Goal: Share content: Share content

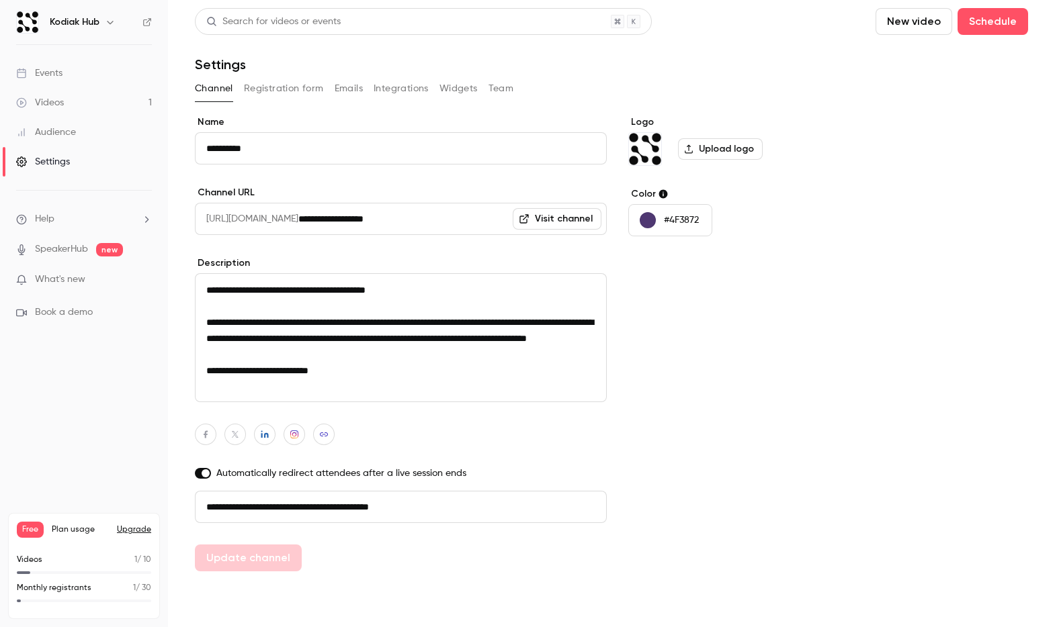
click at [295, 96] on button "Registration form" at bounding box center [284, 88] width 80 height 21
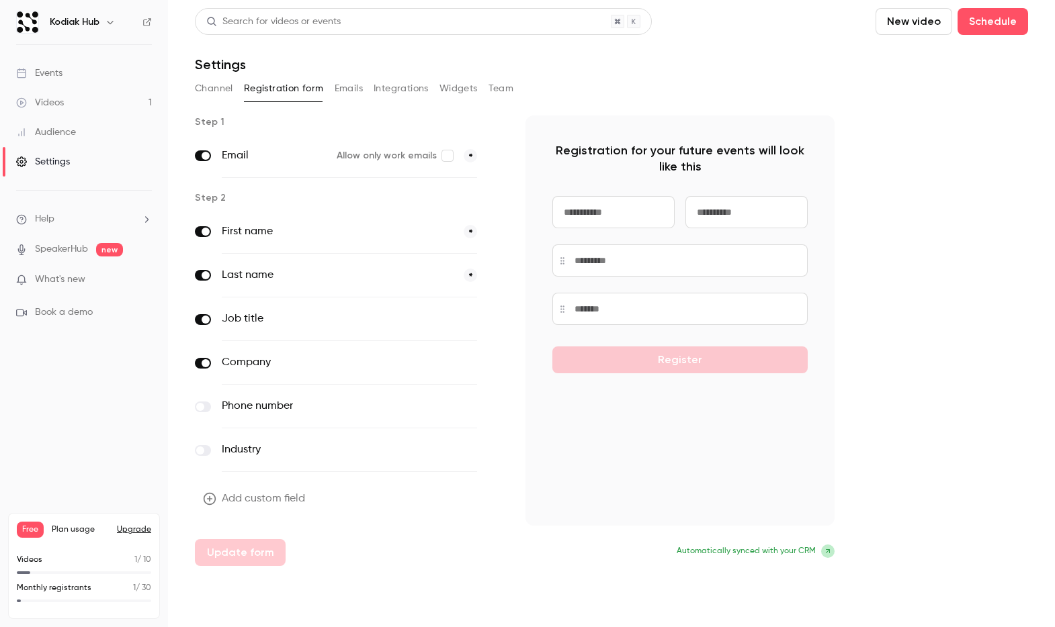
click at [828, 552] on icon at bounding box center [828, 551] width 8 height 8
click at [771, 543] on div "Registration for your future events will look like this Register Automatically …" at bounding box center [679, 341] width 309 height 451
click at [347, 89] on button "Emails" at bounding box center [349, 88] width 28 height 21
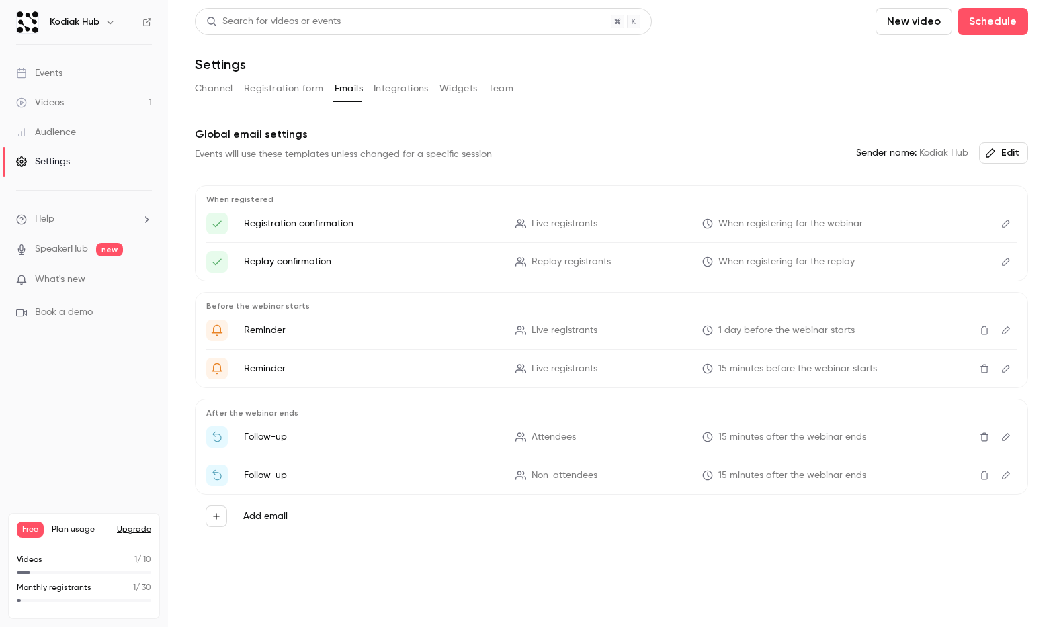
click at [390, 88] on button "Integrations" at bounding box center [400, 88] width 55 height 21
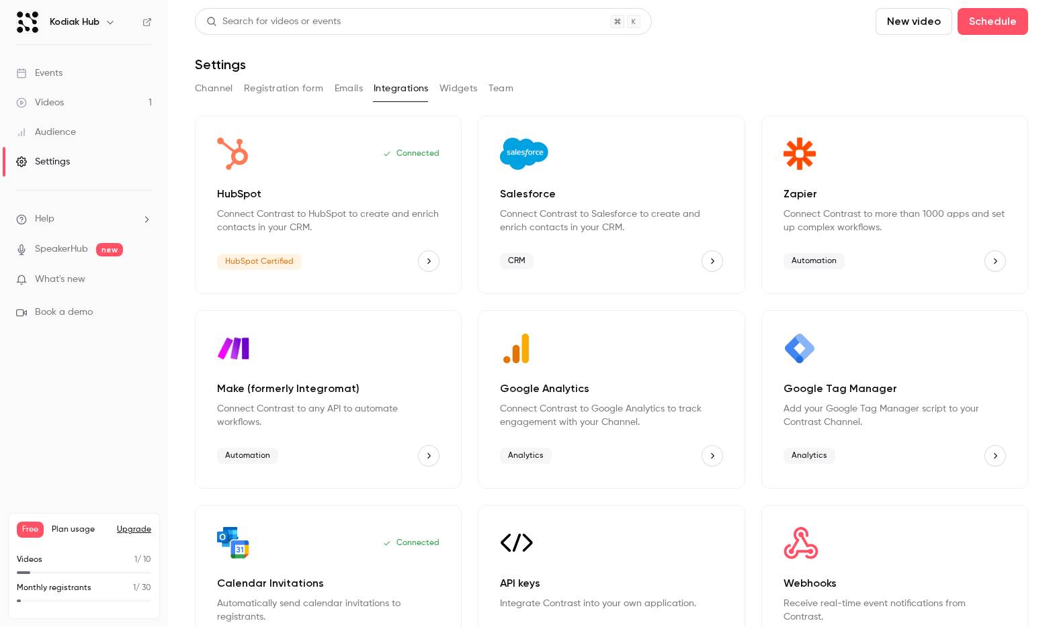
click at [457, 92] on button "Widgets" at bounding box center [458, 88] width 38 height 21
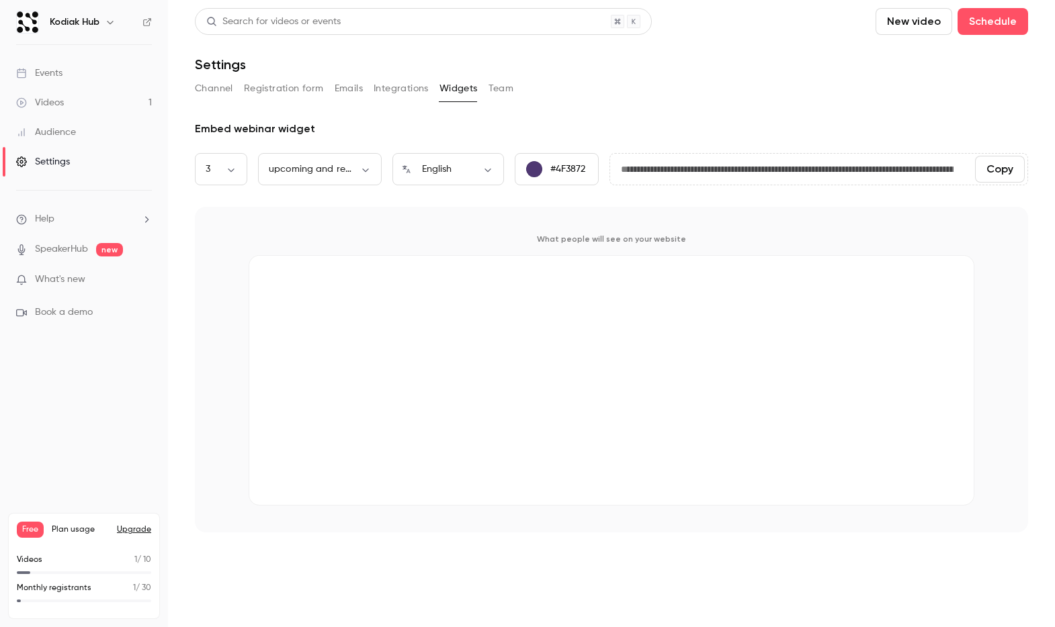
click at [495, 91] on button "Team" at bounding box center [501, 88] width 26 height 21
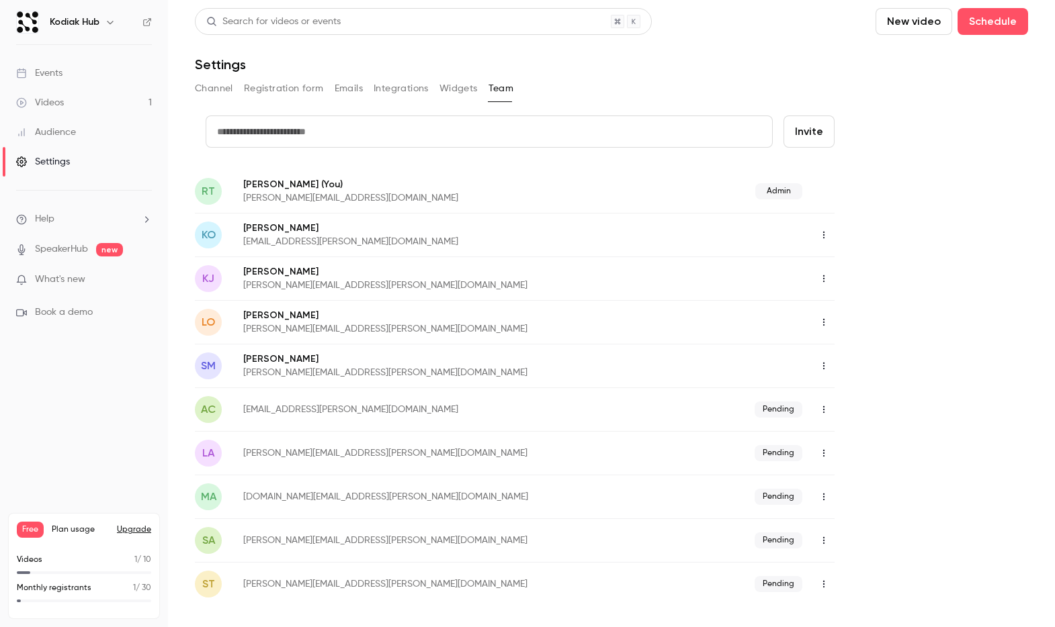
click at [450, 91] on button "Widgets" at bounding box center [458, 88] width 38 height 21
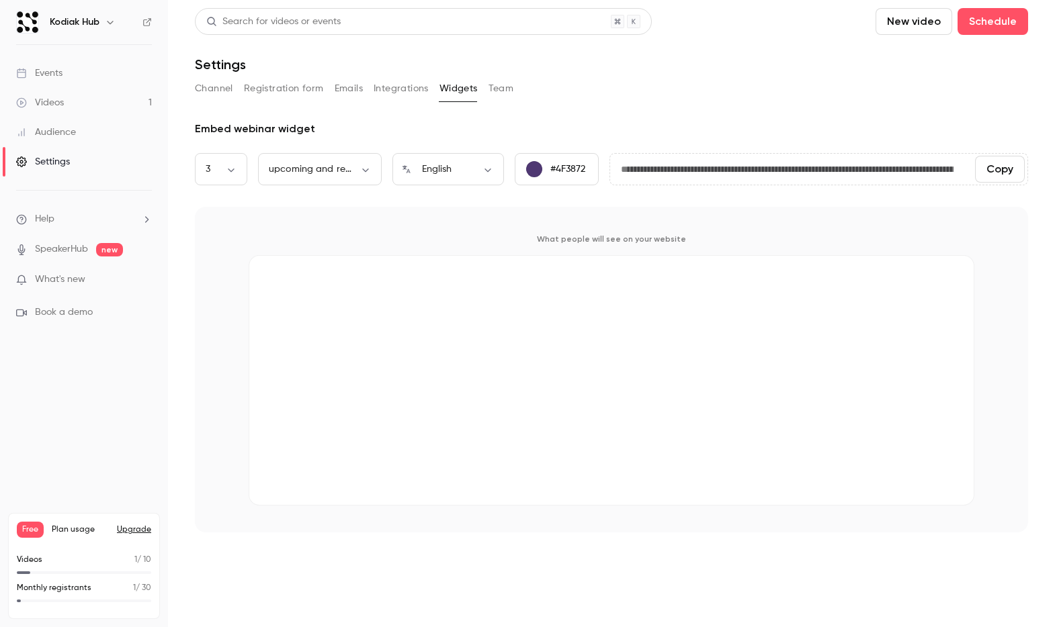
click at [387, 93] on button "Integrations" at bounding box center [400, 88] width 55 height 21
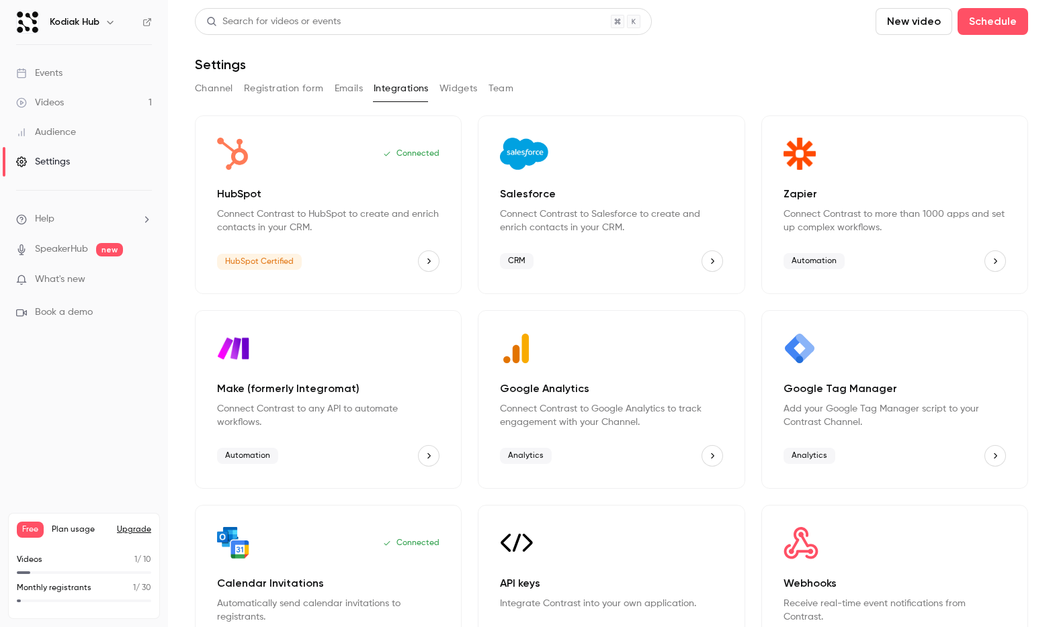
click at [346, 91] on button "Emails" at bounding box center [349, 88] width 28 height 21
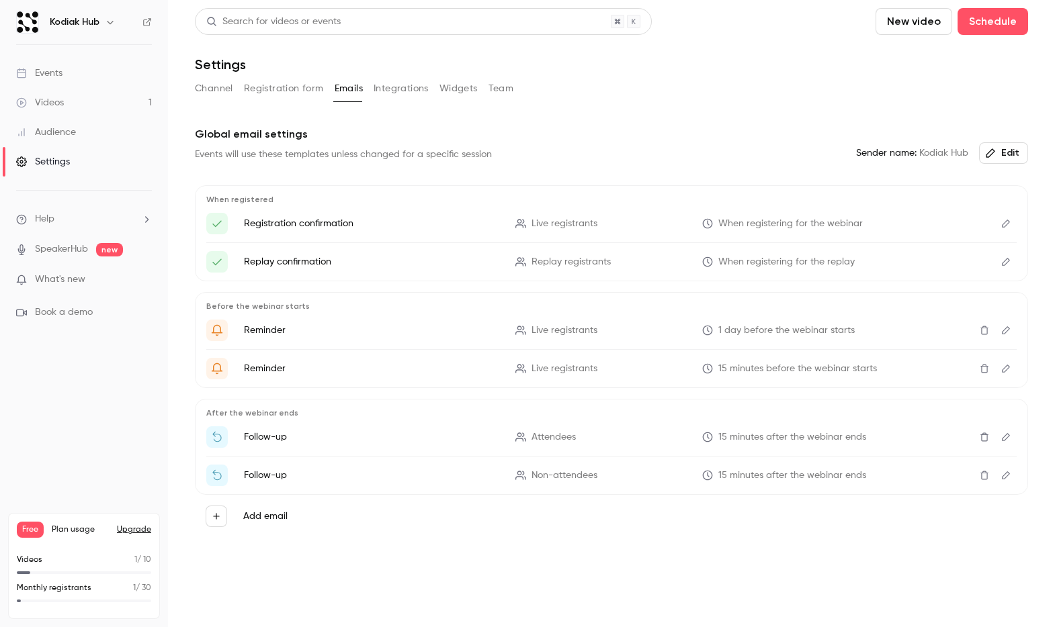
click at [269, 90] on button "Registration form" at bounding box center [284, 88] width 80 height 21
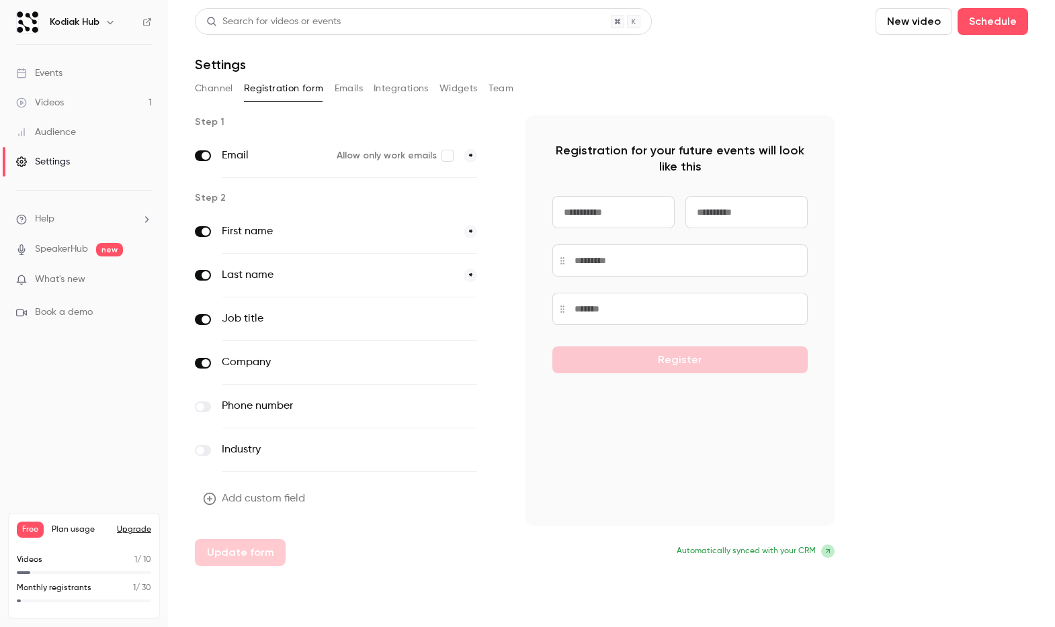
click at [225, 93] on button "Channel" at bounding box center [214, 88] width 38 height 21
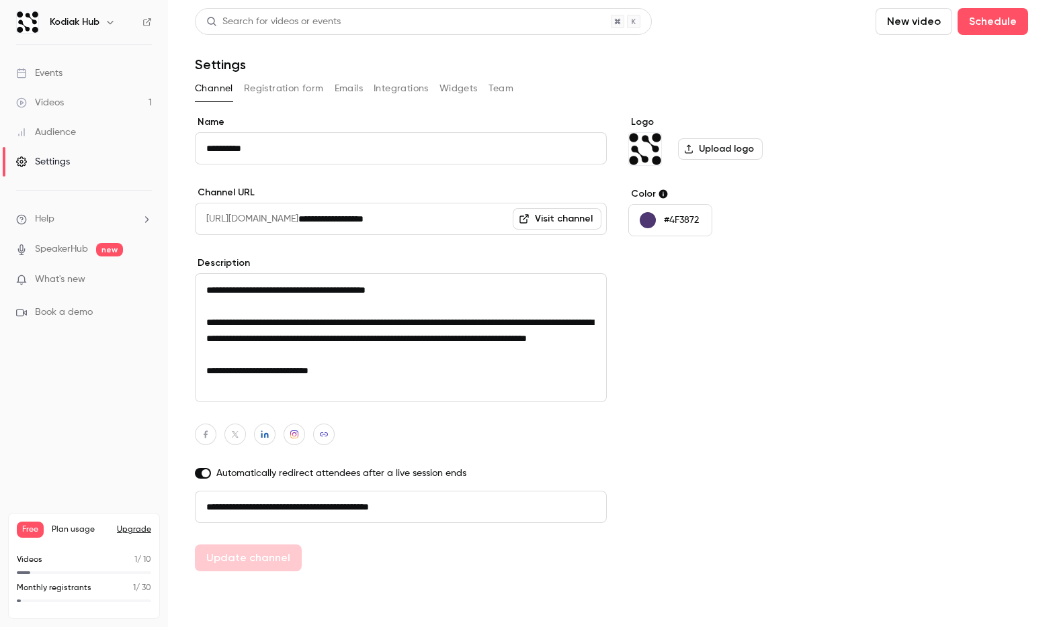
click at [93, 64] on link "Events" at bounding box center [84, 73] width 168 height 30
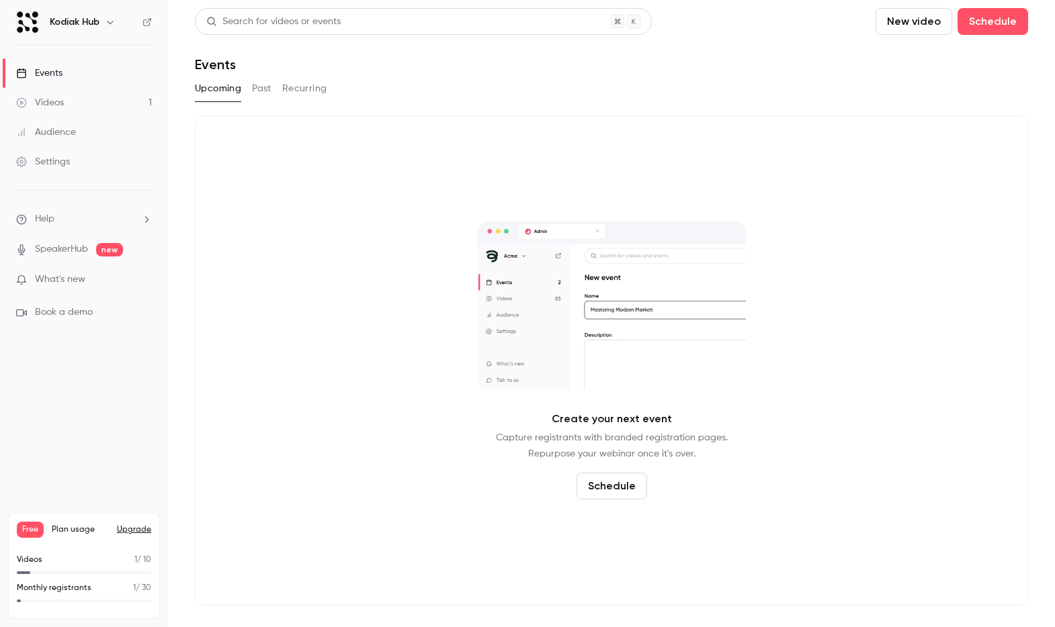
click at [268, 83] on button "Past" at bounding box center [261, 88] width 19 height 21
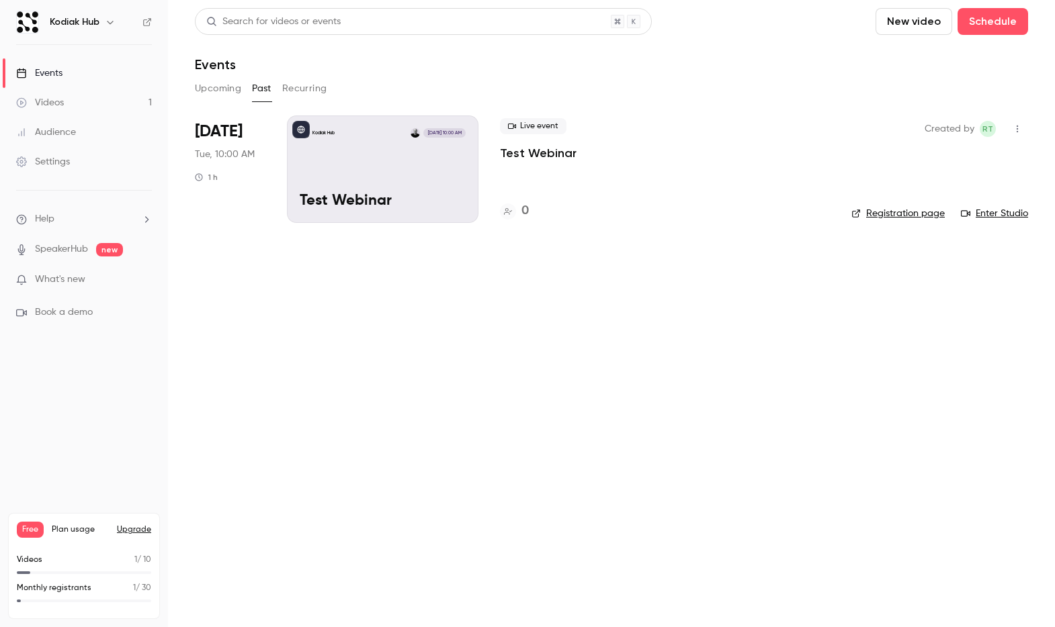
click at [1016, 131] on icon "button" at bounding box center [1016, 129] width 1 height 7
click at [661, 306] on div at bounding box center [527, 313] width 1055 height 627
click at [405, 195] on p "Test Webinar" at bounding box center [383, 201] width 166 height 17
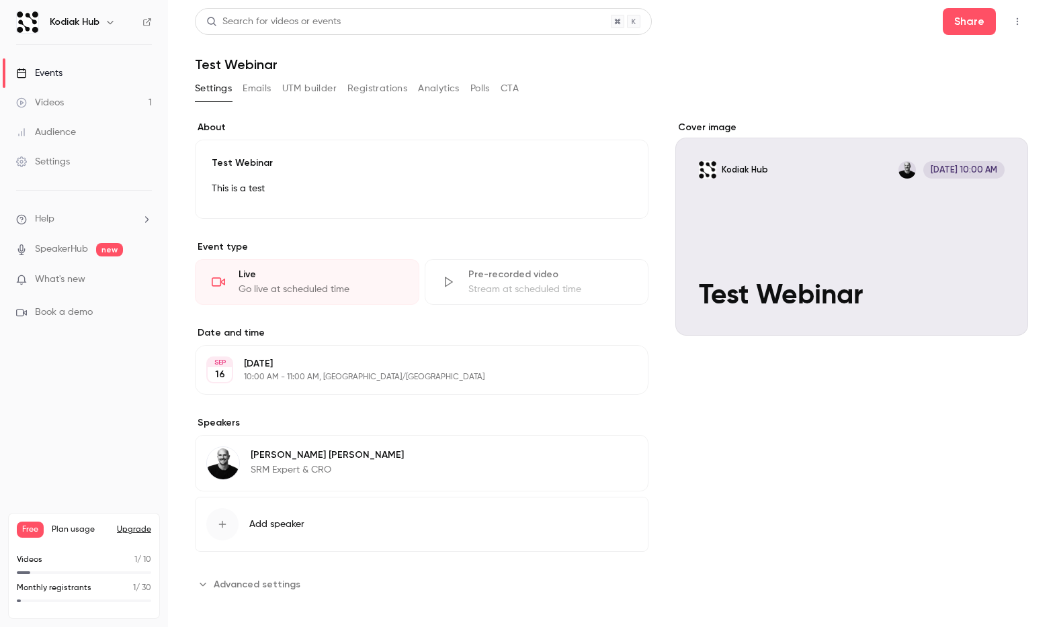
click at [373, 87] on button "Registrations" at bounding box center [377, 88] width 60 height 21
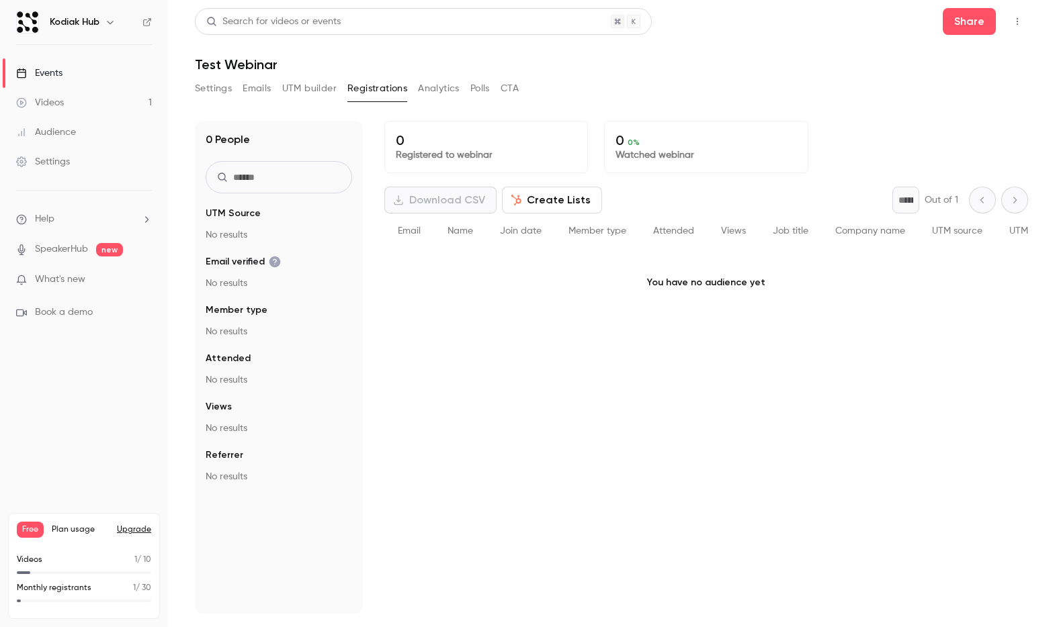
click at [229, 91] on button "Settings" at bounding box center [213, 88] width 37 height 21
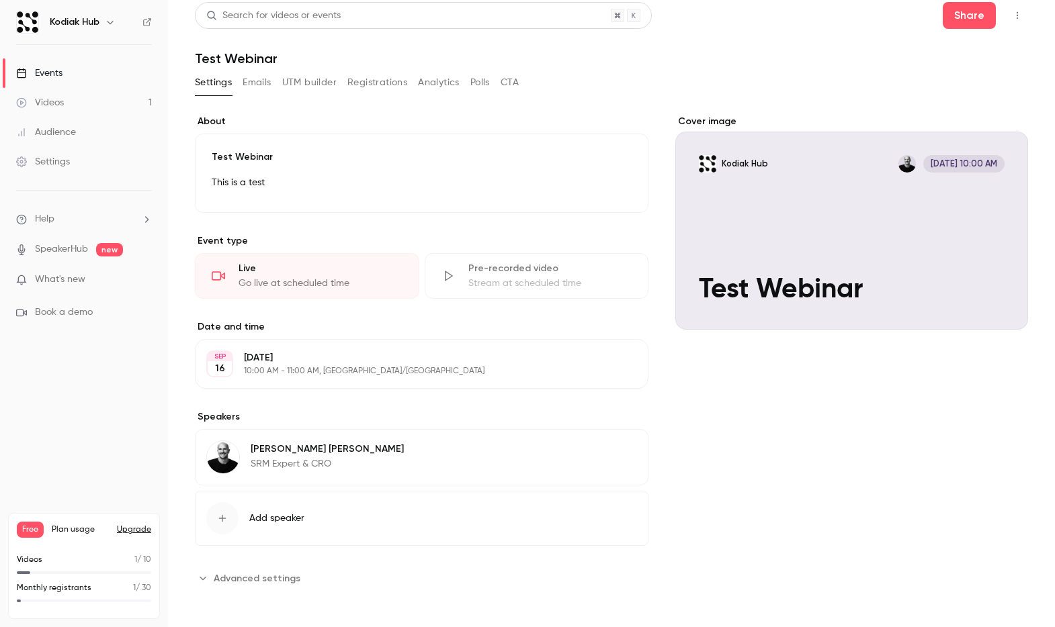
scroll to position [8, 0]
click at [263, 580] on span "Advanced settings" at bounding box center [257, 577] width 87 height 14
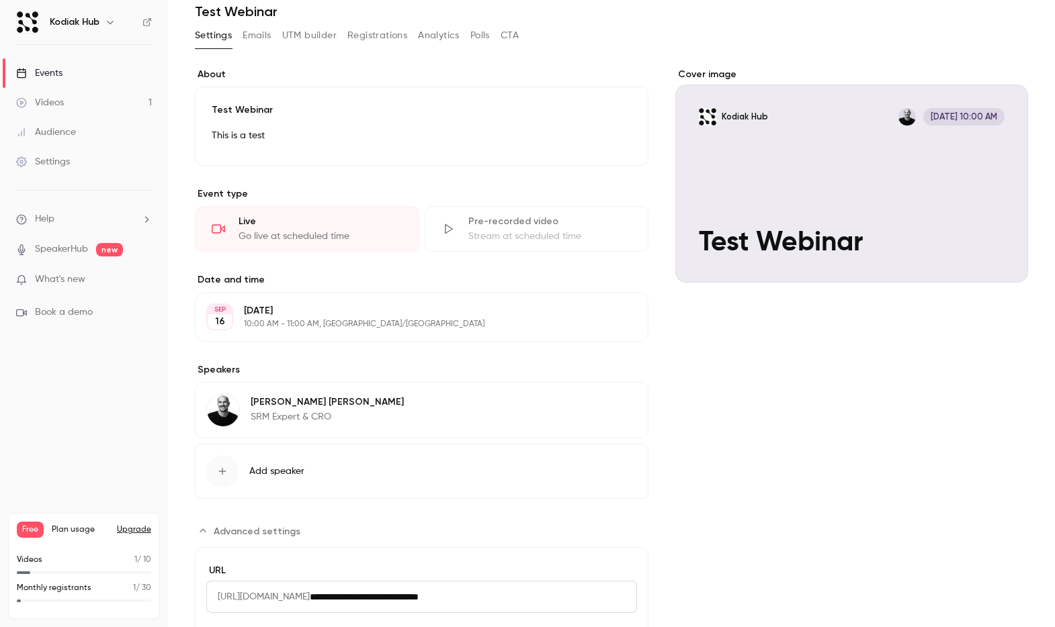
scroll to position [0, 0]
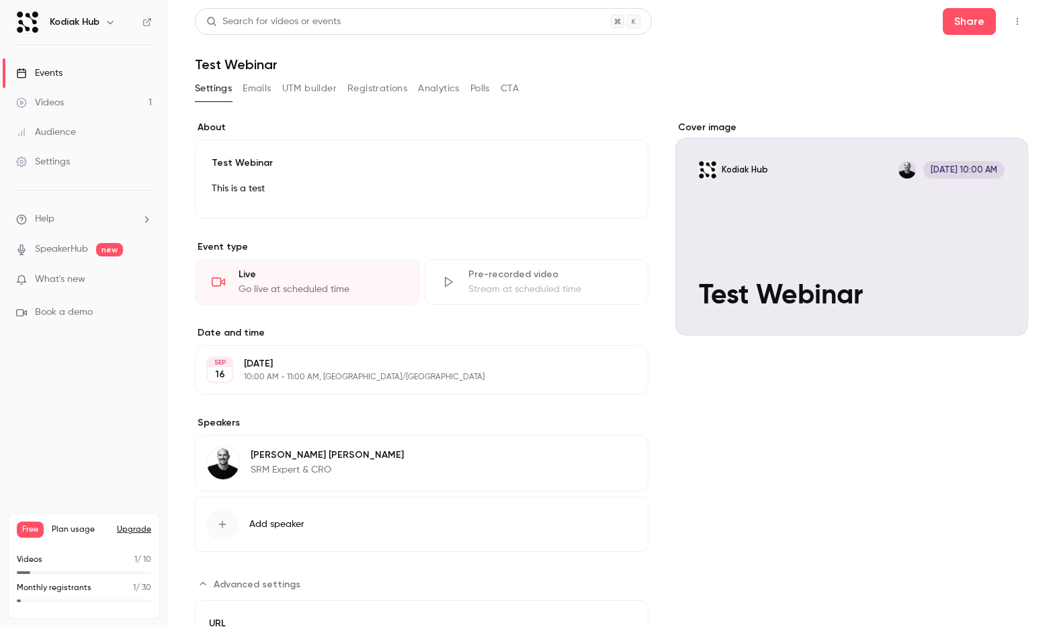
click at [508, 87] on button "CTA" at bounding box center [509, 88] width 18 height 21
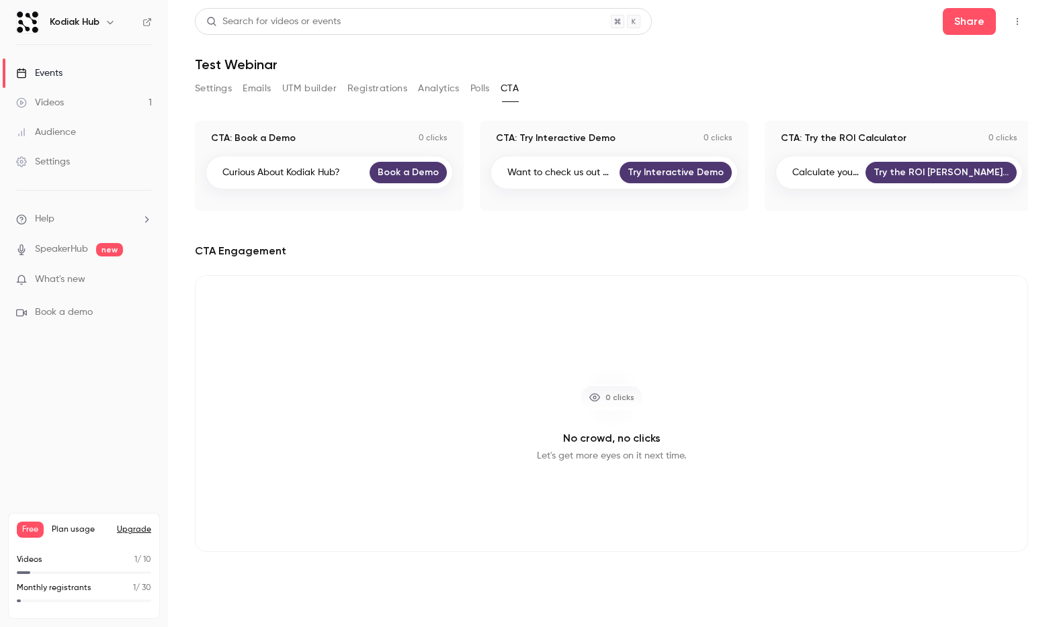
click at [478, 91] on button "Polls" at bounding box center [479, 88] width 19 height 21
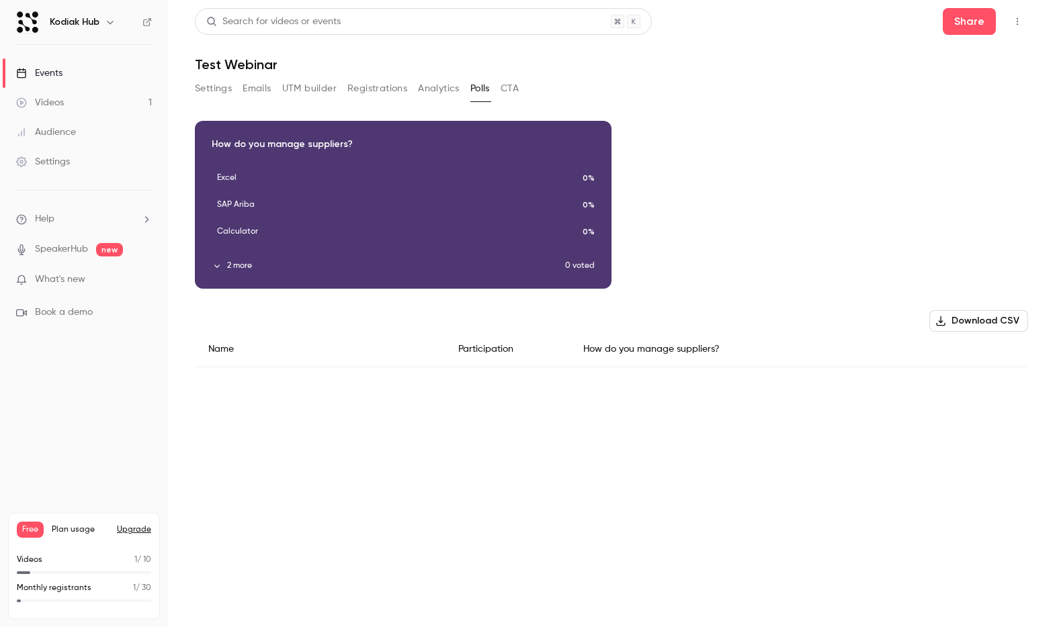
click at [429, 91] on button "Analytics" at bounding box center [439, 88] width 42 height 21
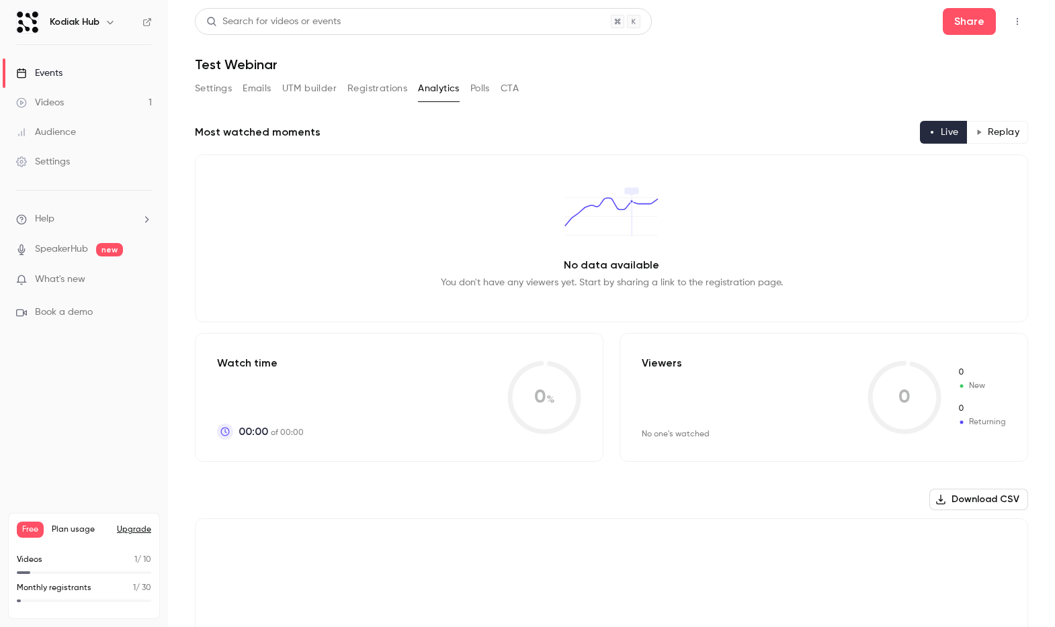
click at [378, 91] on button "Registrations" at bounding box center [377, 88] width 60 height 21
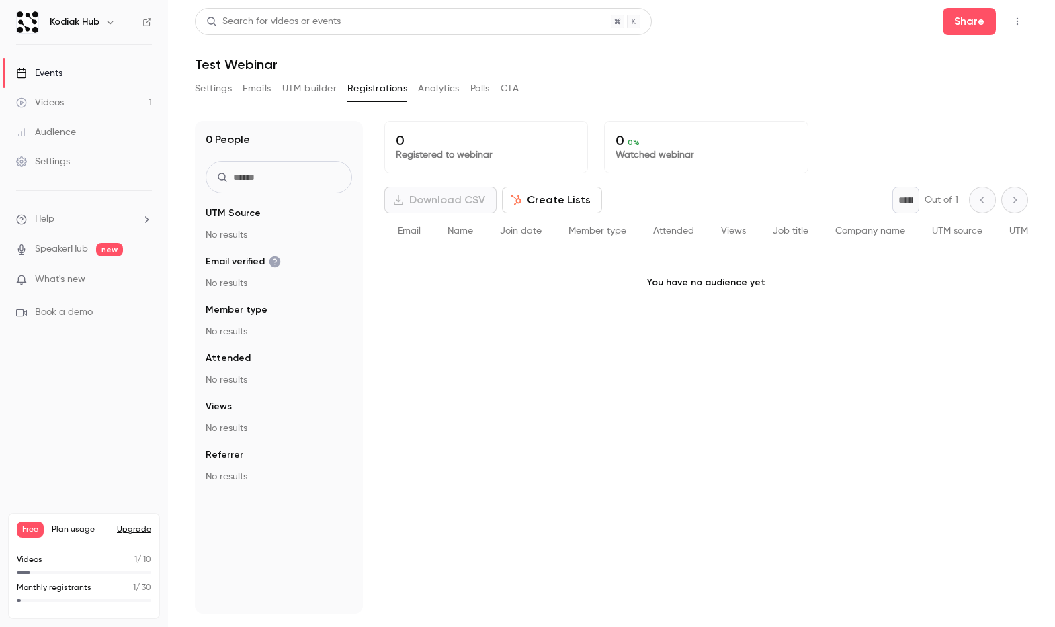
click at [310, 95] on button "UTM builder" at bounding box center [309, 88] width 54 height 21
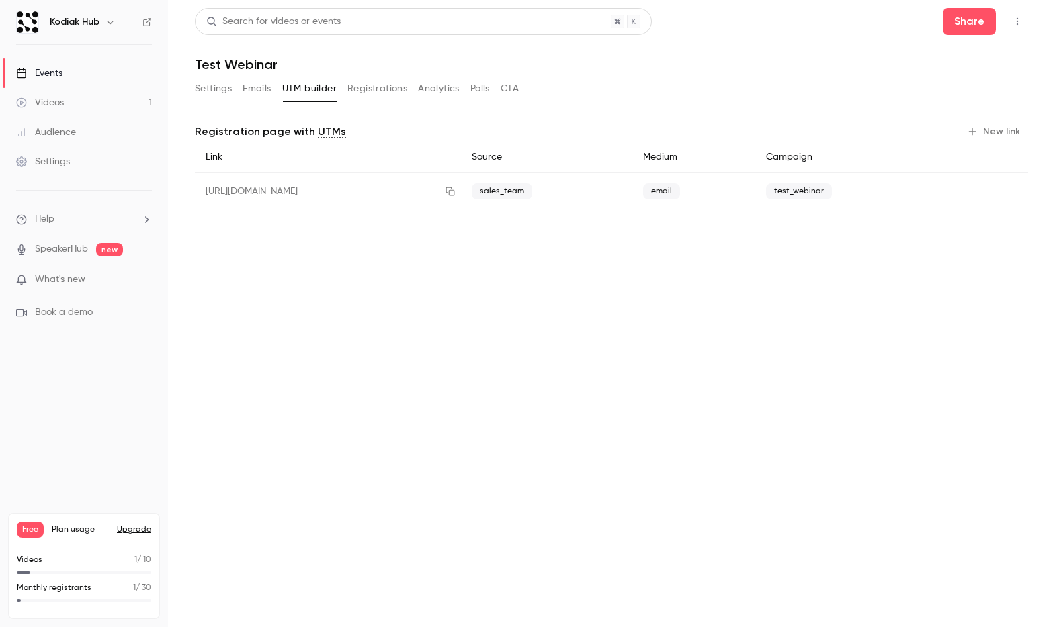
click at [253, 92] on button "Emails" at bounding box center [257, 88] width 28 height 21
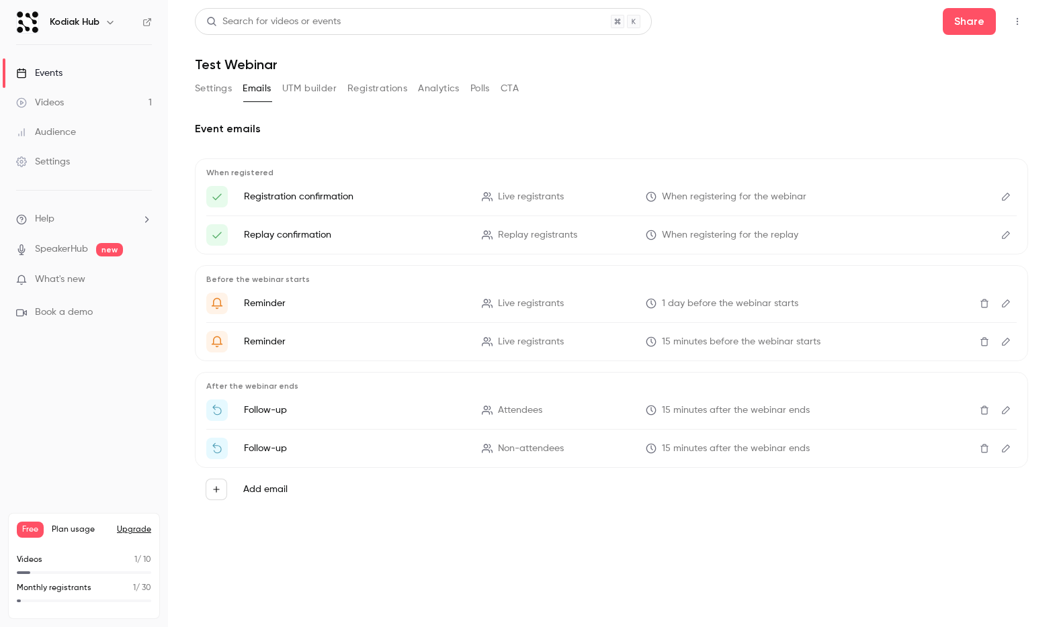
click at [220, 91] on button "Settings" at bounding box center [213, 88] width 37 height 21
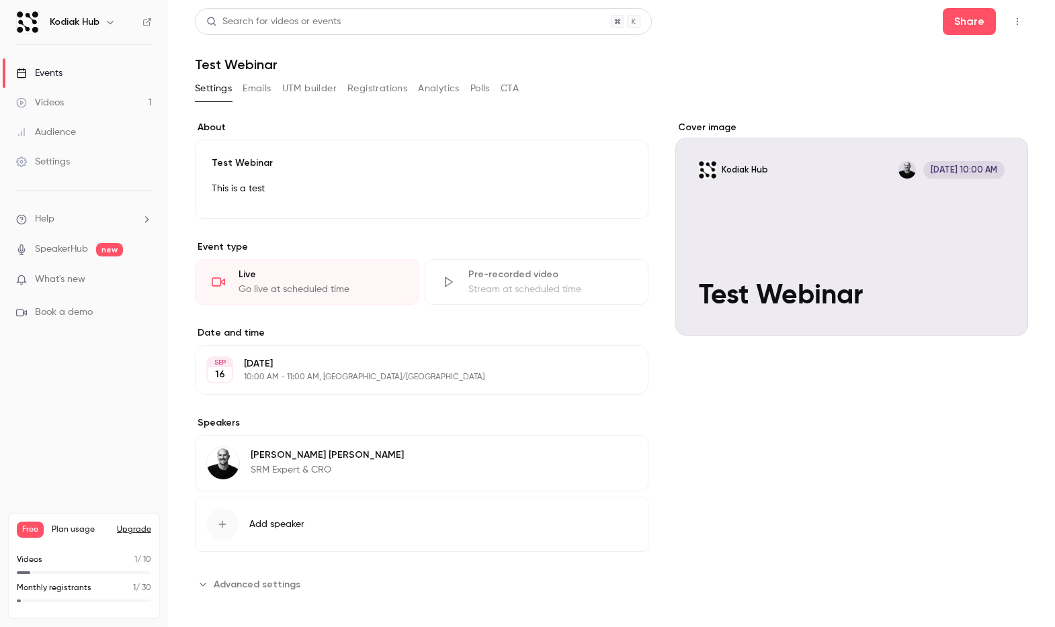
click at [1012, 18] on icon "button" at bounding box center [1017, 21] width 11 height 9
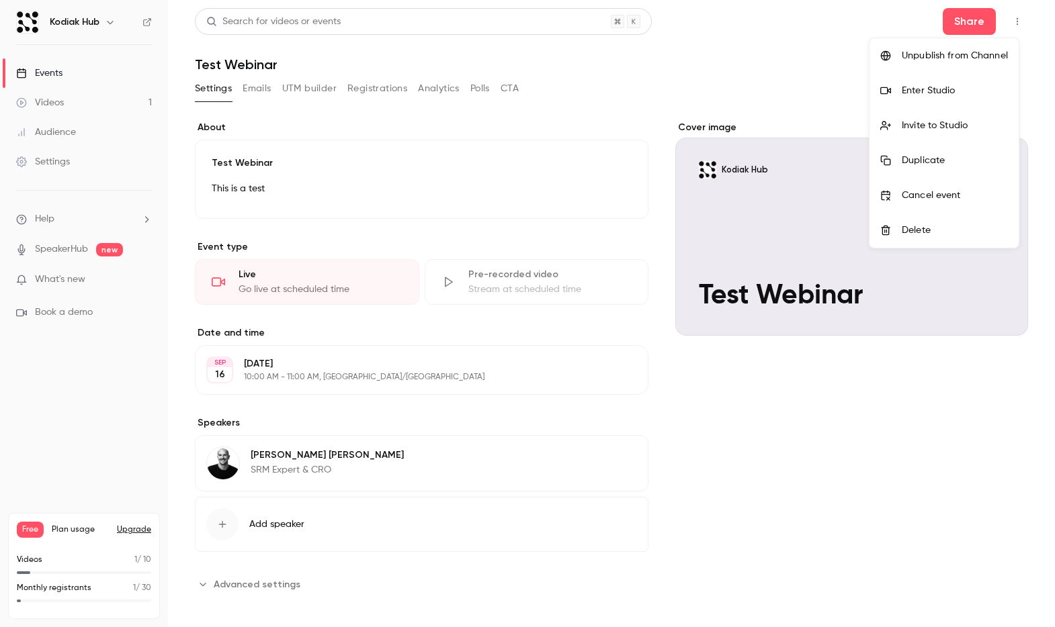
click at [769, 85] on div at bounding box center [527, 313] width 1055 height 627
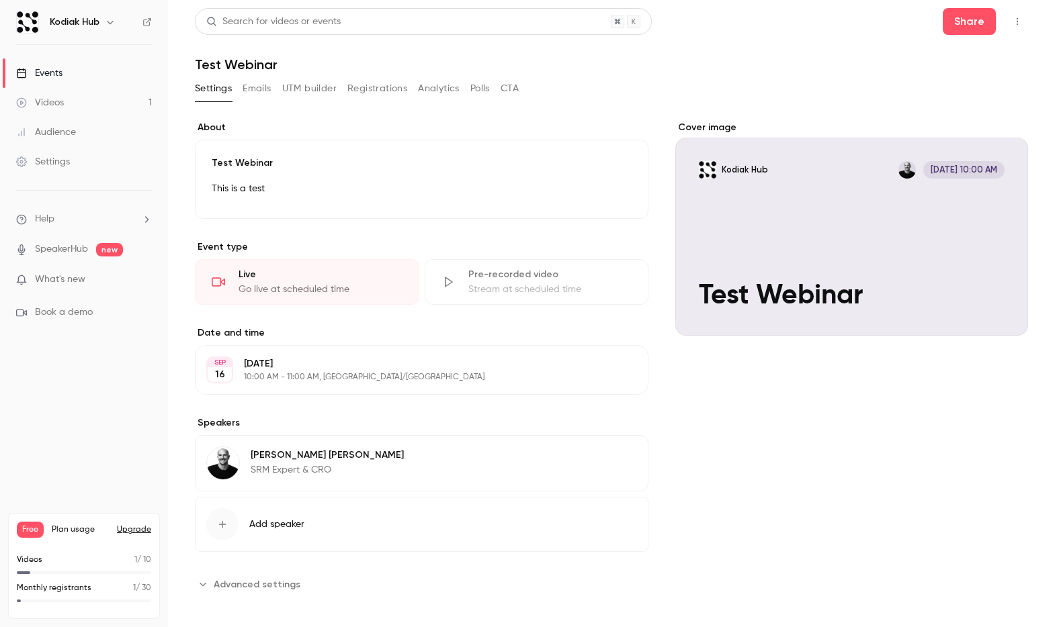
click at [75, 163] on link "Settings" at bounding box center [84, 162] width 168 height 30
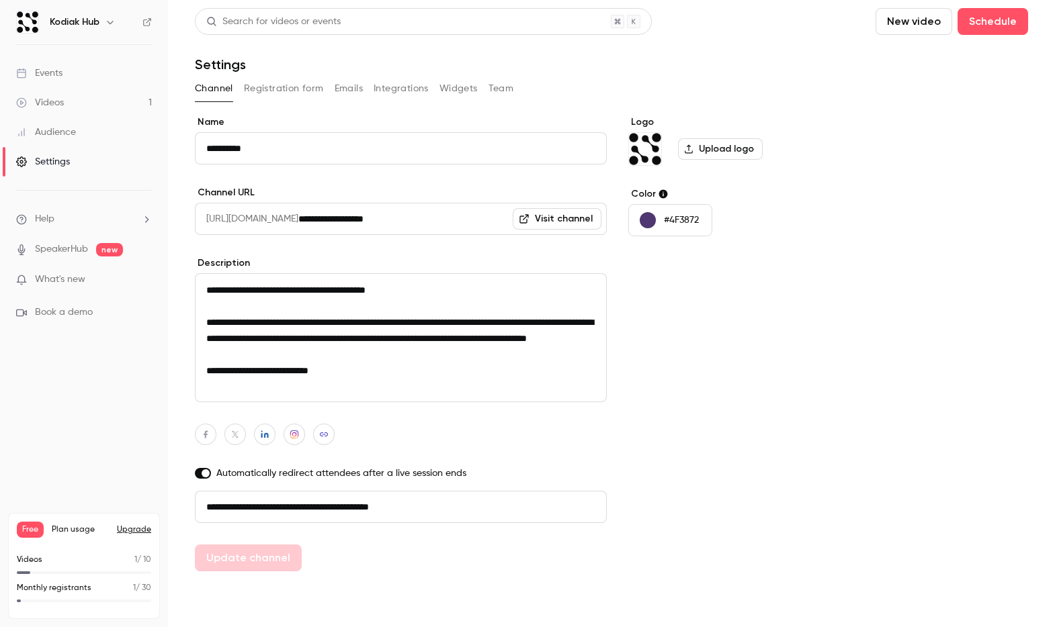
click at [309, 91] on button "Registration form" at bounding box center [284, 88] width 80 height 21
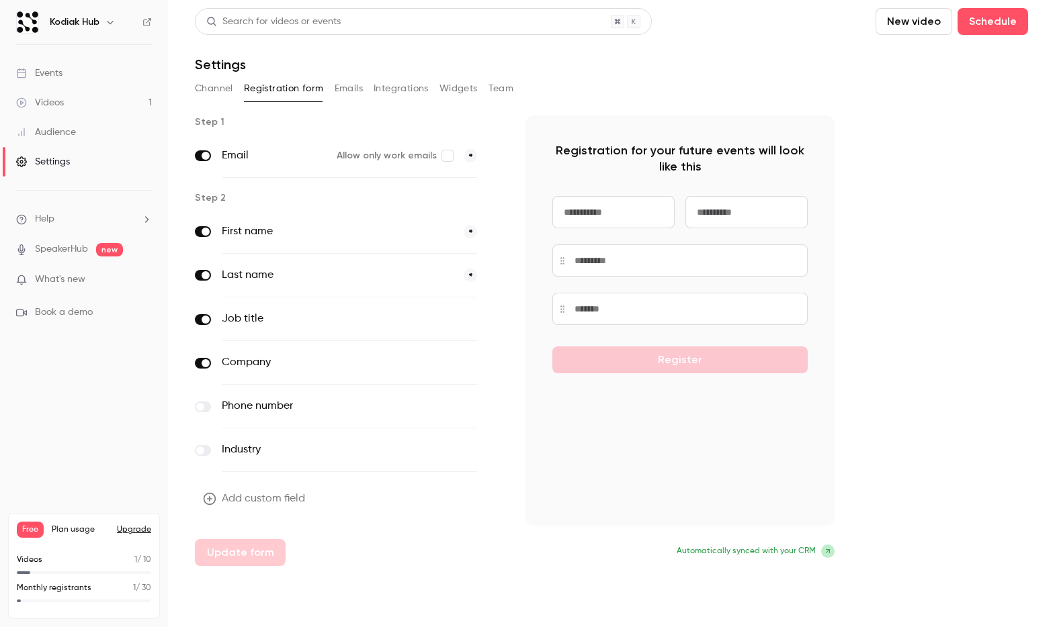
click at [352, 83] on button "Emails" at bounding box center [349, 88] width 28 height 21
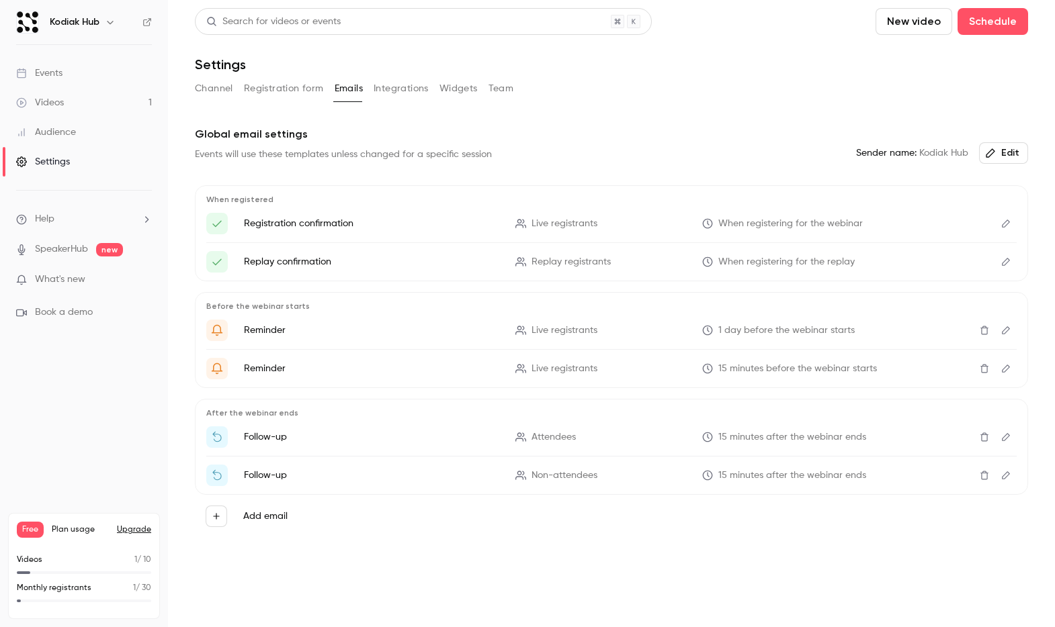
click at [279, 87] on button "Registration form" at bounding box center [284, 88] width 80 height 21
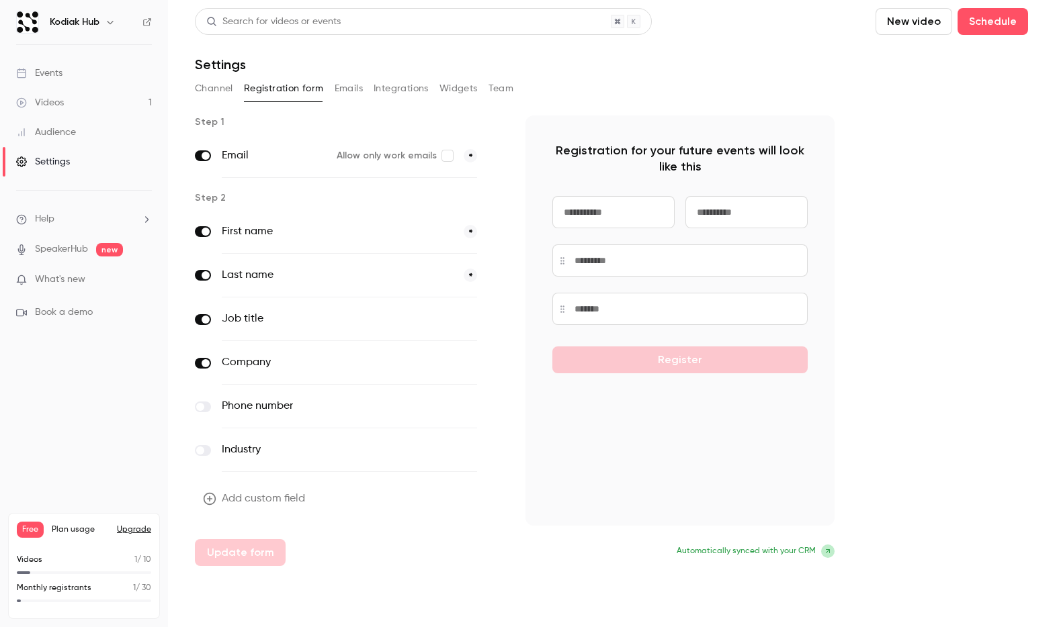
drag, startPoint x: 407, startPoint y: 85, endPoint x: 425, endPoint y: 80, distance: 18.9
click at [407, 85] on button "Integrations" at bounding box center [400, 88] width 55 height 21
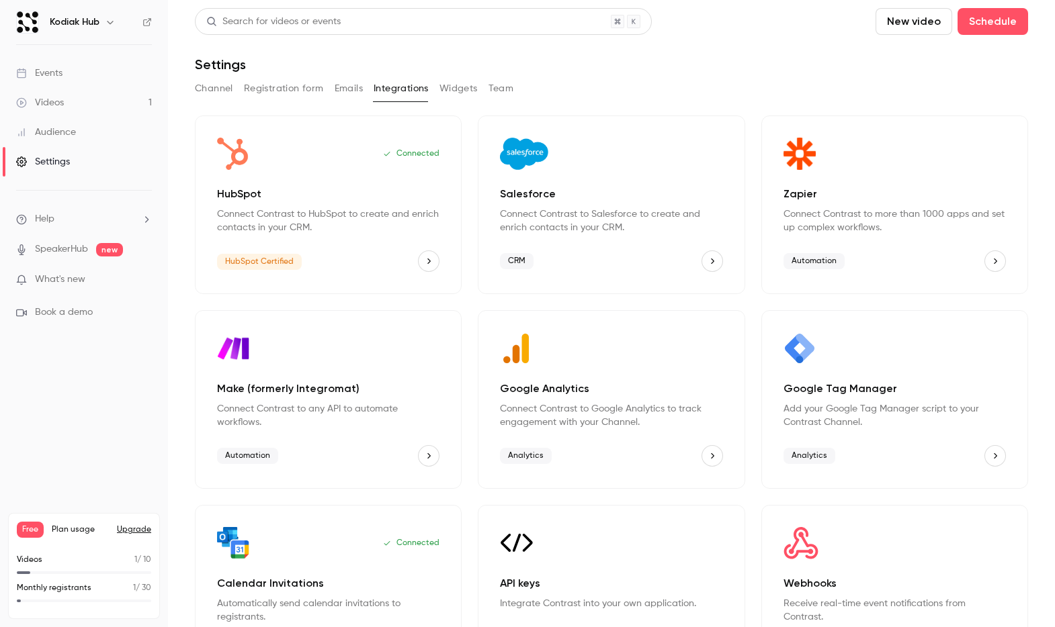
click at [454, 86] on button "Widgets" at bounding box center [458, 88] width 38 height 21
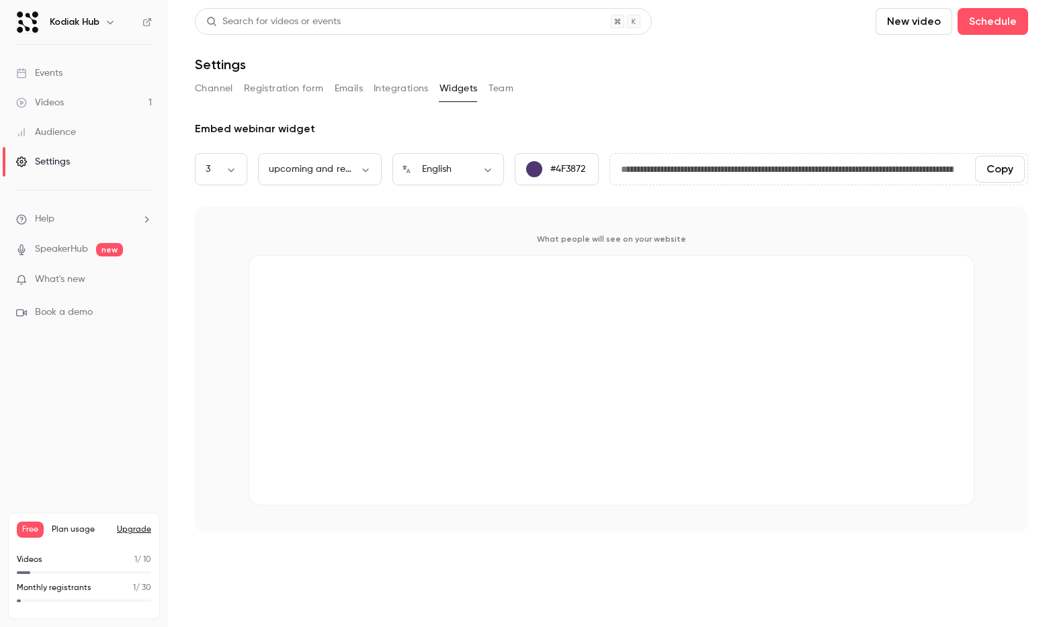
click at [500, 84] on button "Team" at bounding box center [501, 88] width 26 height 21
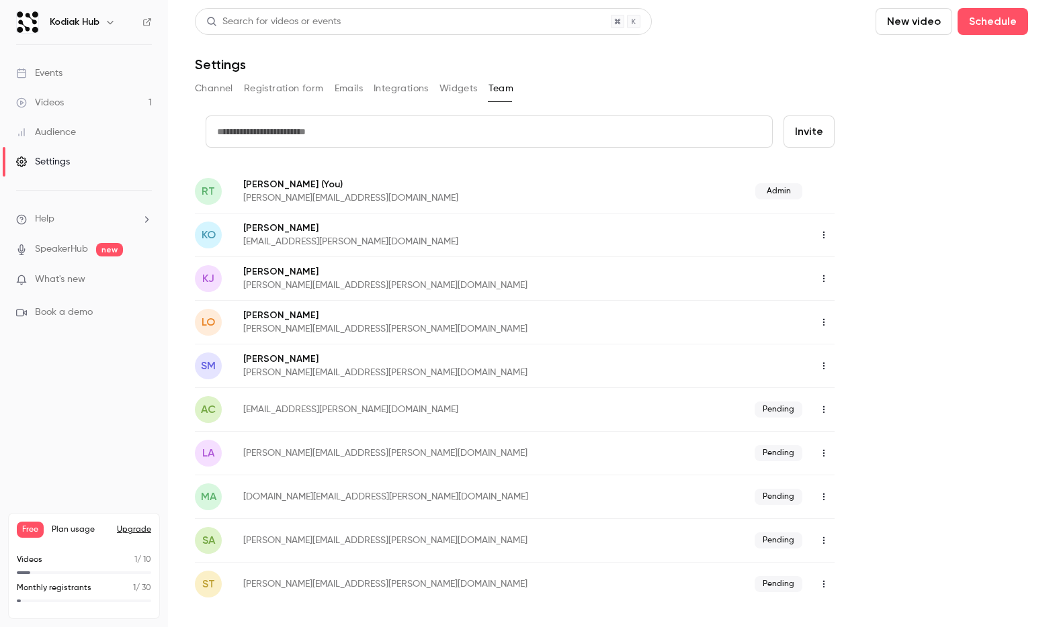
click at [445, 89] on button "Widgets" at bounding box center [458, 88] width 38 height 21
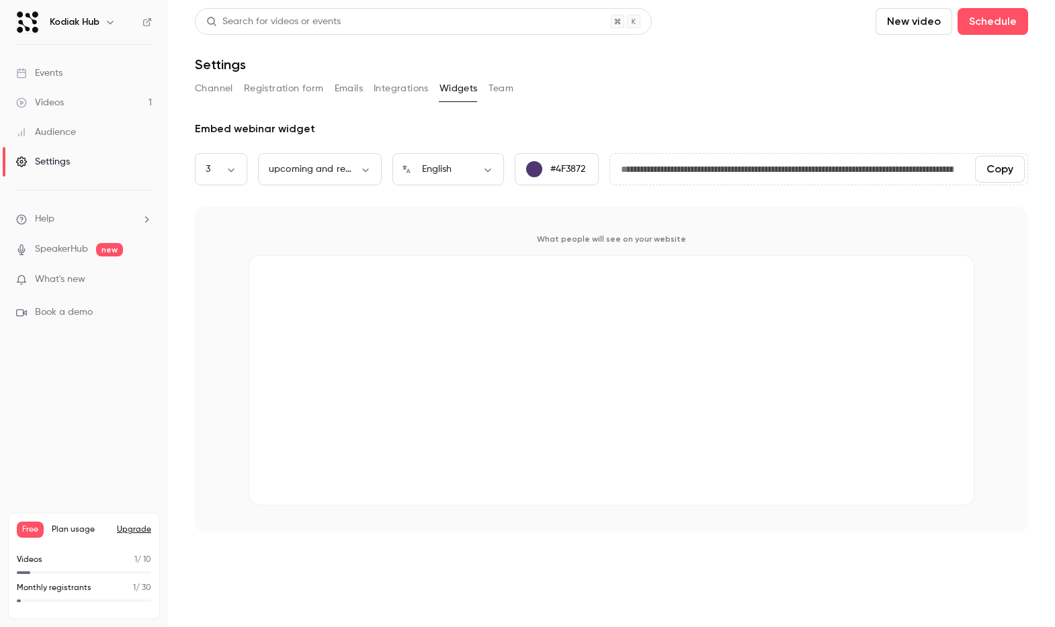
click at [387, 96] on button "Integrations" at bounding box center [400, 88] width 55 height 21
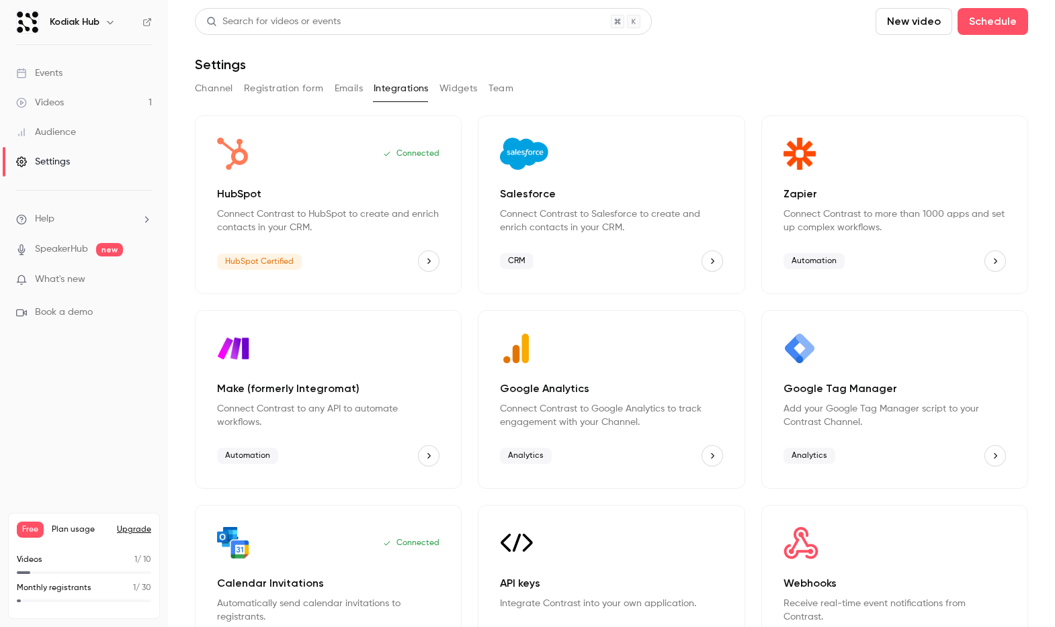
click at [211, 93] on button "Channel" at bounding box center [214, 88] width 38 height 21
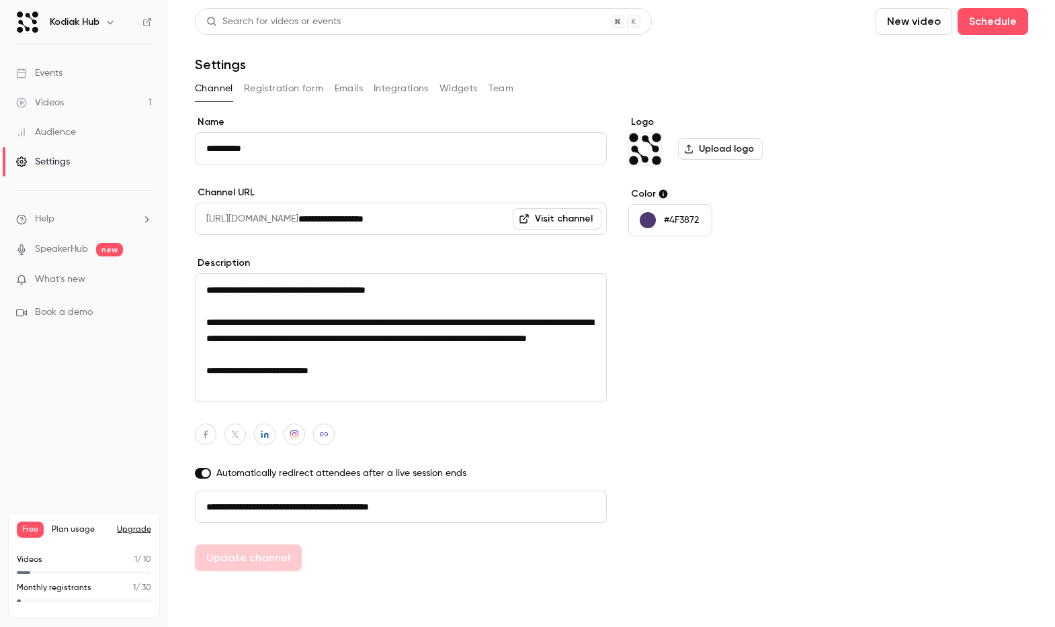
click at [83, 78] on link "Events" at bounding box center [84, 73] width 168 height 30
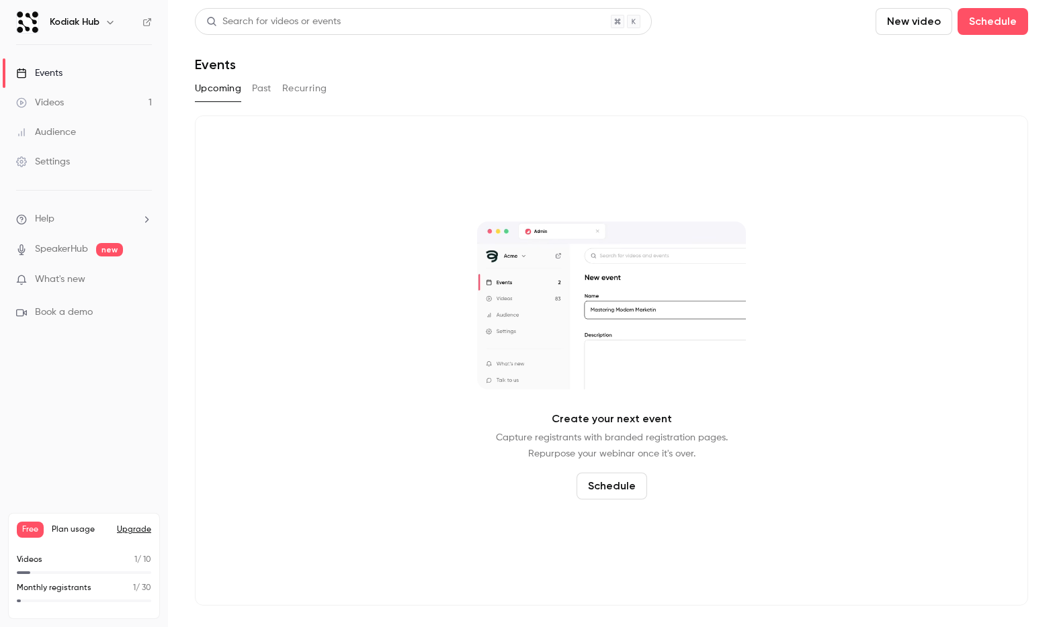
click at [261, 85] on button "Past" at bounding box center [261, 88] width 19 height 21
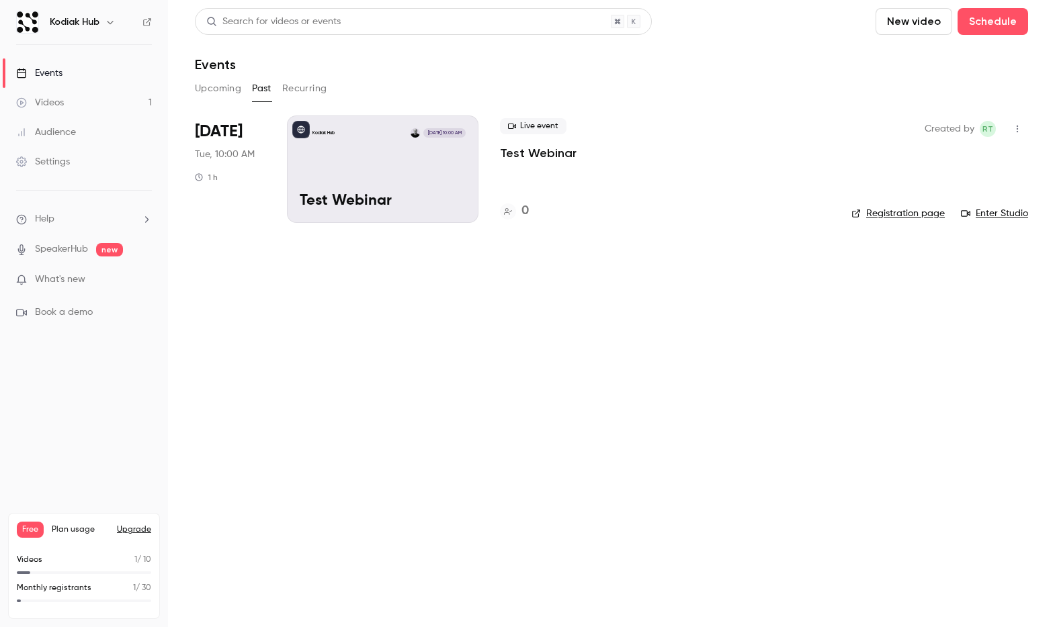
click at [1022, 127] on icon "button" at bounding box center [1017, 128] width 11 height 9
click at [942, 169] on div "Share" at bounding box center [965, 163] width 102 height 13
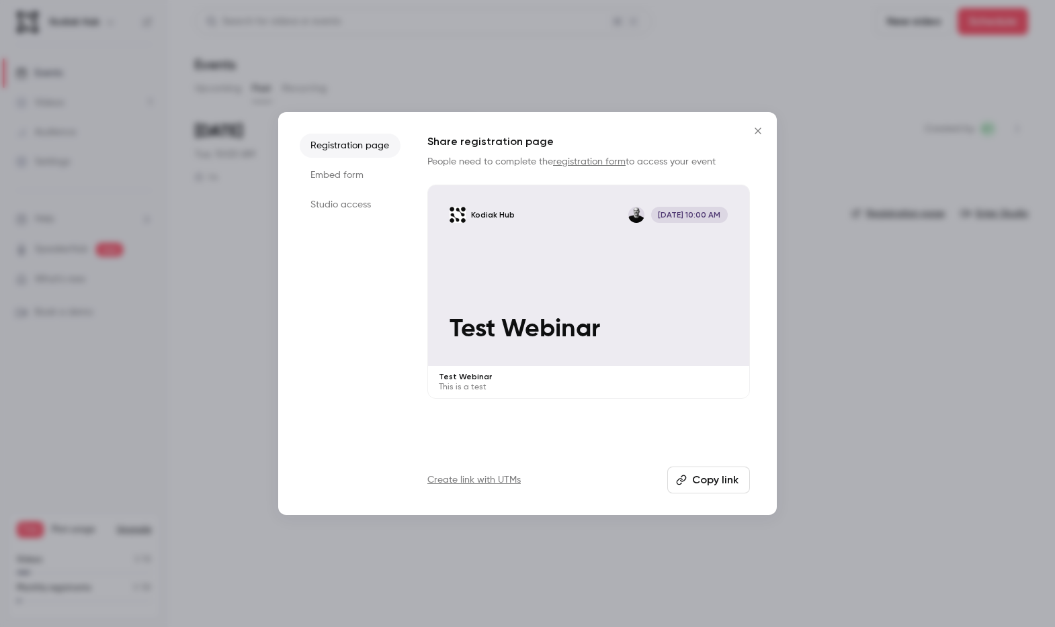
click at [337, 175] on li "Embed form" at bounding box center [350, 175] width 101 height 24
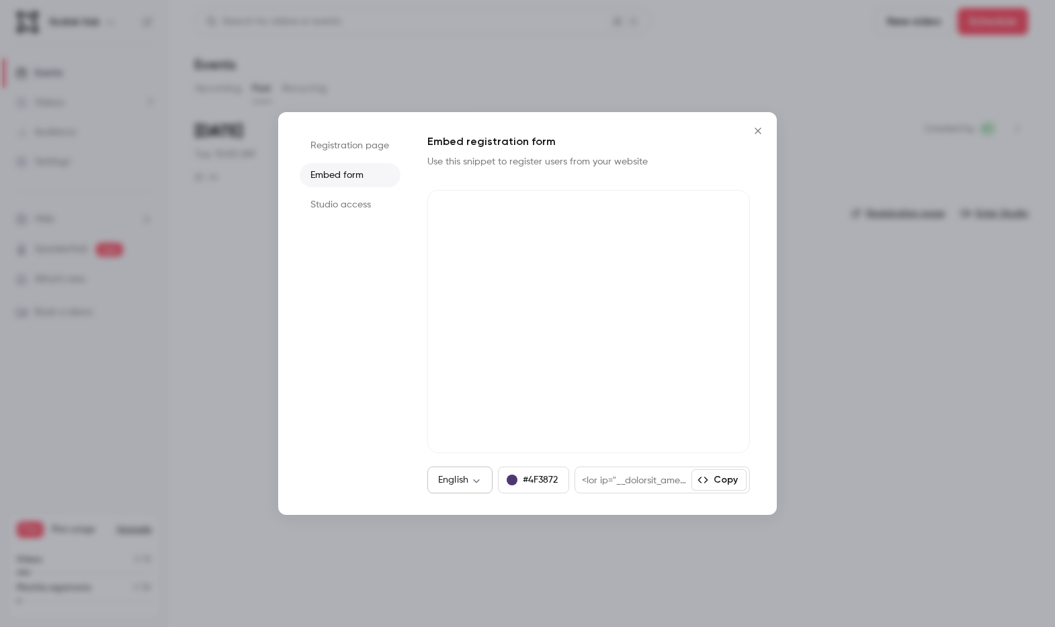
click at [458, 484] on body "Kodiak Hub Events Videos 1 Audience Settings Help SpeakerHub new What's new Boo…" at bounding box center [527, 313] width 1055 height 627
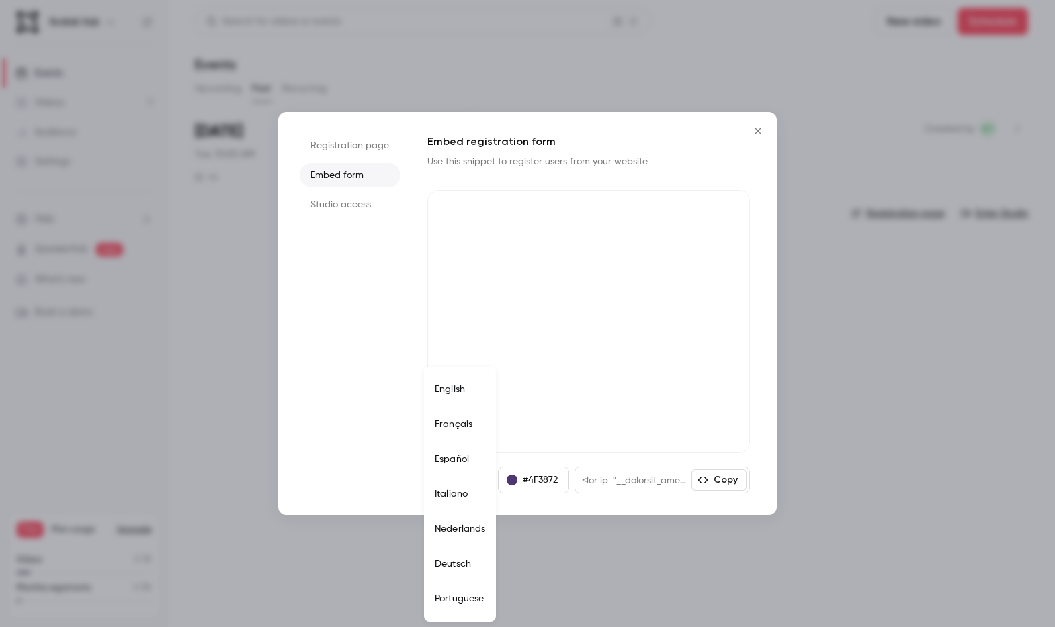
click at [363, 484] on div at bounding box center [527, 313] width 1055 height 627
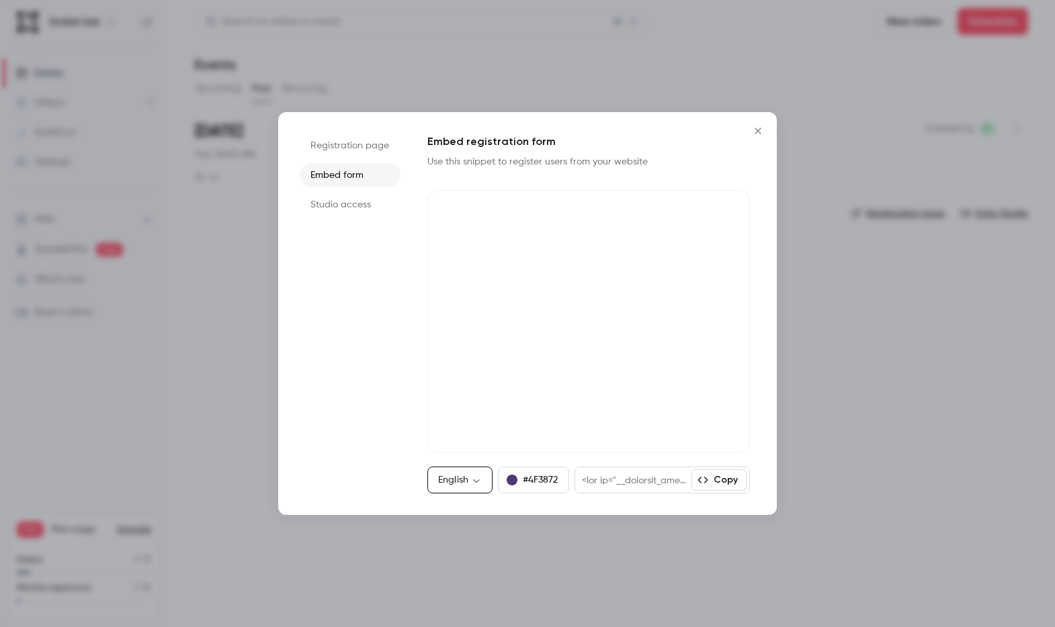
click at [314, 212] on li "Studio access" at bounding box center [350, 205] width 101 height 24
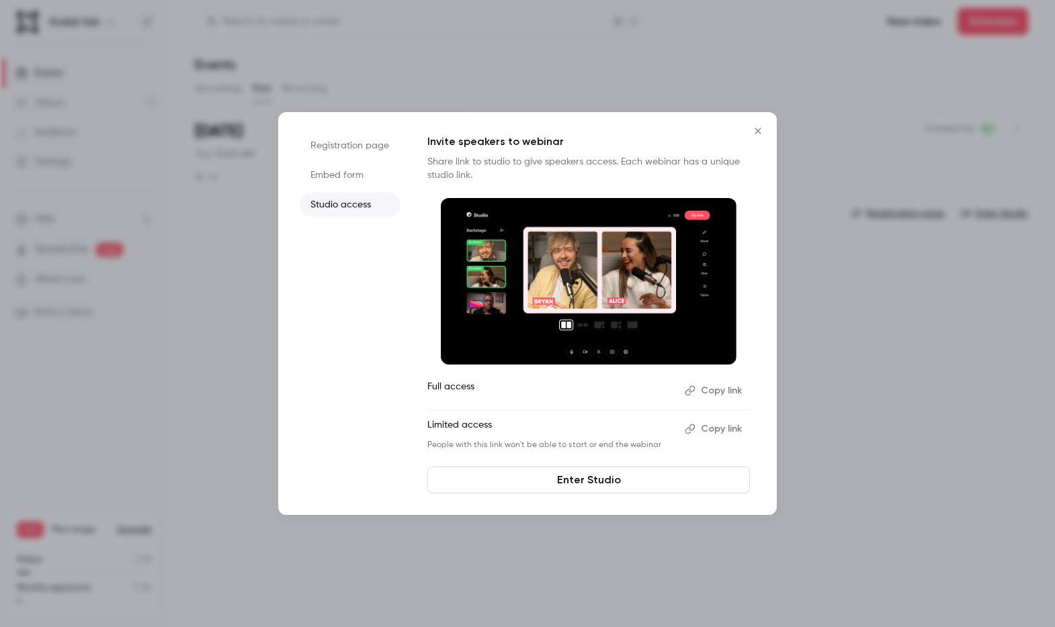
click at [339, 144] on li "Registration page" at bounding box center [350, 146] width 101 height 24
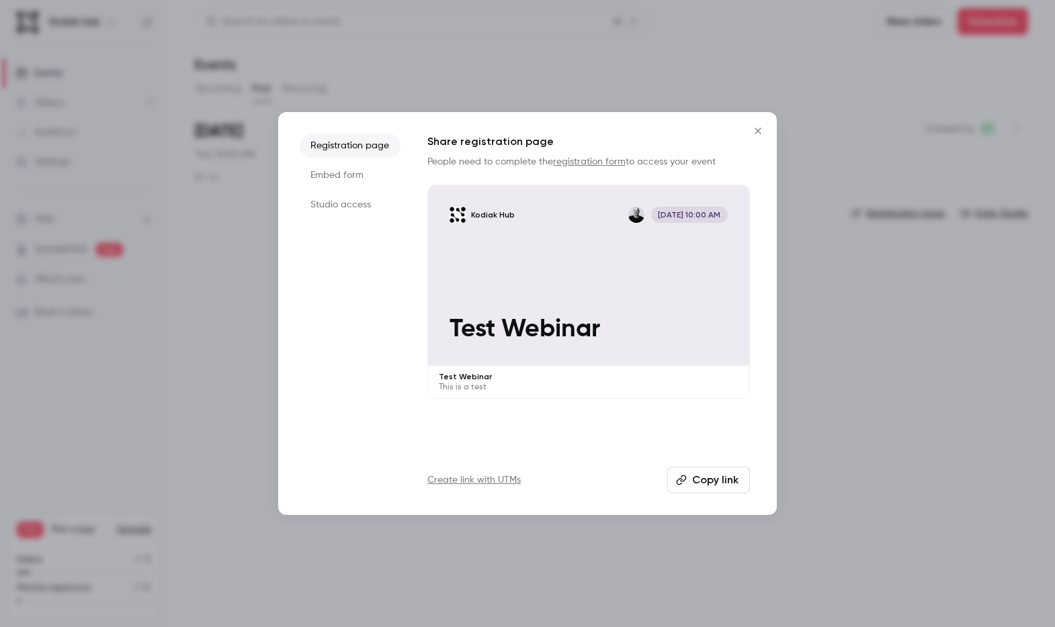
click at [764, 133] on icon "Close" at bounding box center [758, 131] width 16 height 11
